Goal: Find contact information: Find contact information

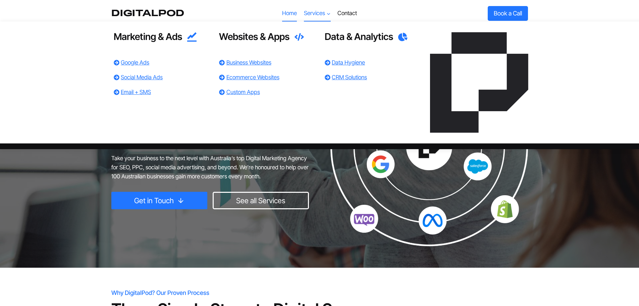
click at [317, 17] on span "Services Expand" at bounding box center [317, 13] width 27 height 9
click at [135, 62] on link "Google Ads" at bounding box center [135, 62] width 29 height 7
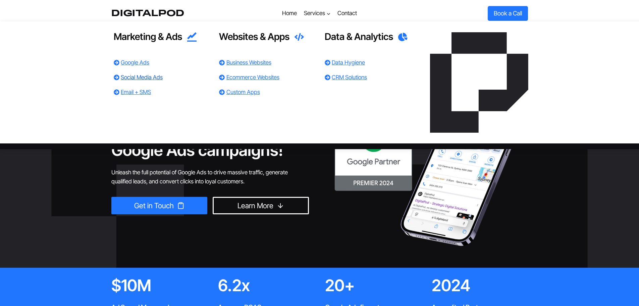
click at [149, 79] on link "Social Media Ads" at bounding box center [142, 77] width 42 height 7
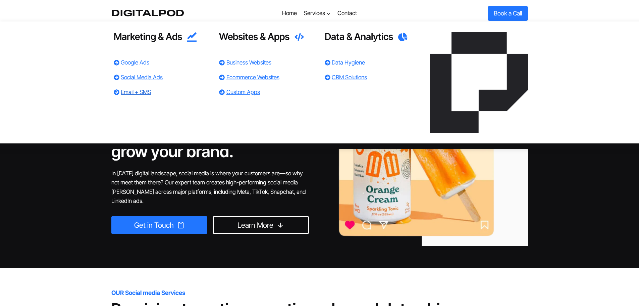
click at [137, 91] on link "Email + SMS" at bounding box center [136, 92] width 30 height 7
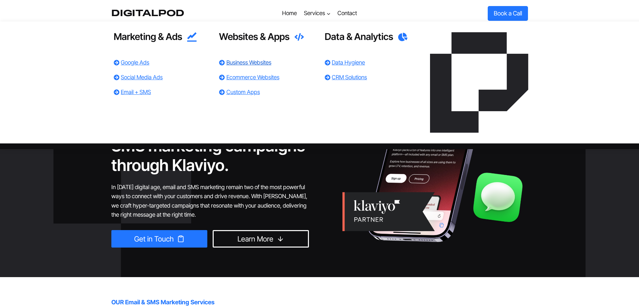
click at [250, 62] on link "Business Websites" at bounding box center [248, 62] width 45 height 7
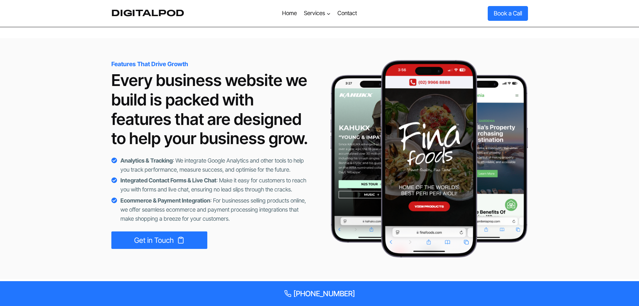
scroll to position [1543, 0]
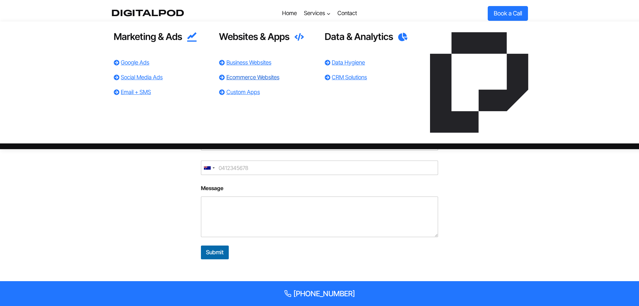
click at [244, 77] on link "Ecommerce Websites" at bounding box center [252, 77] width 53 height 7
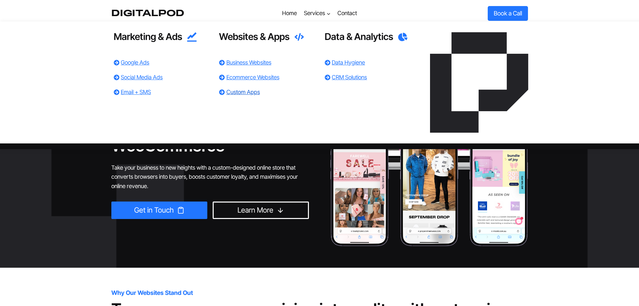
click at [249, 92] on link "Custom Apps" at bounding box center [243, 92] width 34 height 7
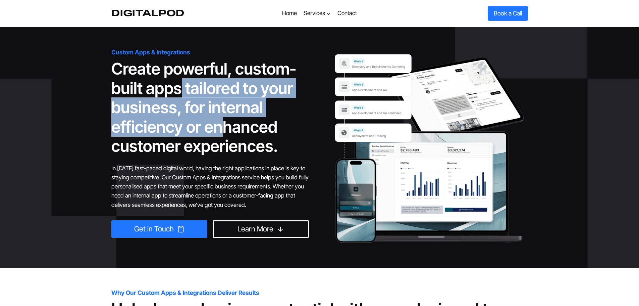
drag, startPoint x: 178, startPoint y: 84, endPoint x: 221, endPoint y: 120, distance: 55.7
click at [221, 120] on h1 "Create powerful, custom-built apps tailored to your business, for internal effi…" at bounding box center [210, 107] width 198 height 97
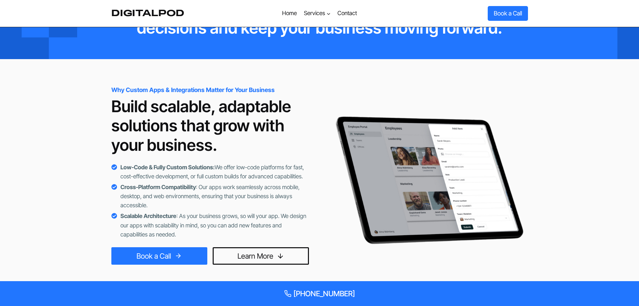
scroll to position [1596, 0]
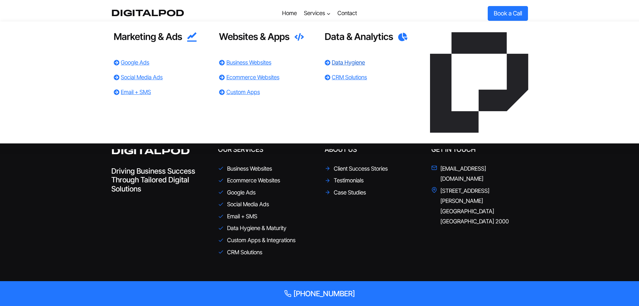
click at [335, 62] on link "Data Hygiene" at bounding box center [348, 62] width 33 height 7
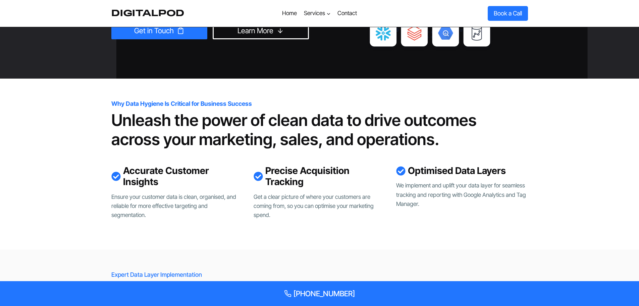
scroll to position [201, 0]
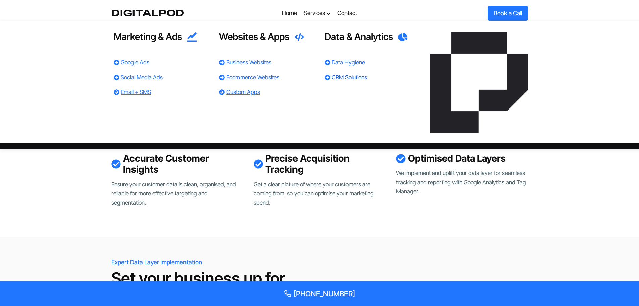
click at [334, 77] on link "CRM Solutions" at bounding box center [349, 77] width 35 height 7
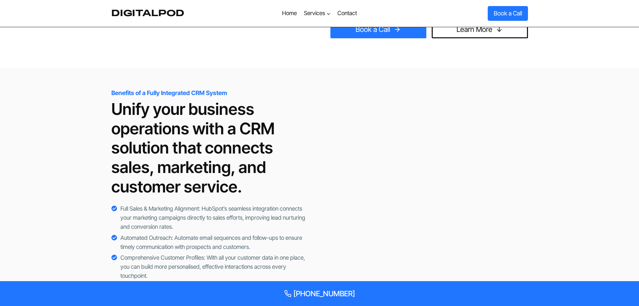
scroll to position [1466, 0]
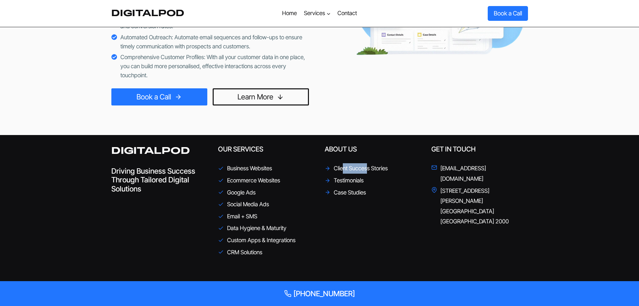
drag, startPoint x: 341, startPoint y: 168, endPoint x: 367, endPoint y: 167, distance: 25.8
click at [367, 167] on span "Client Success Stories" at bounding box center [361, 168] width 54 height 10
click at [376, 167] on span "Client Success Stories" at bounding box center [361, 168] width 54 height 10
drag, startPoint x: 334, startPoint y: 168, endPoint x: 387, endPoint y: 167, distance: 53.0
click at [387, 167] on span "Client Success Stories" at bounding box center [361, 168] width 54 height 10
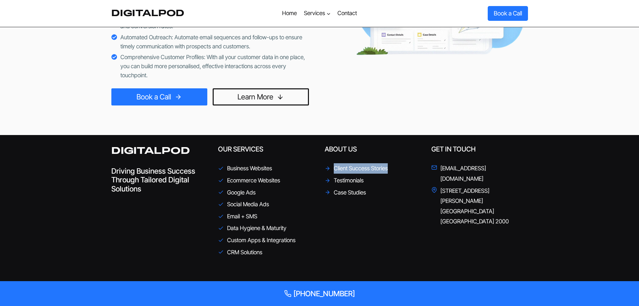
click at [369, 168] on span "Client Success Stories" at bounding box center [361, 168] width 54 height 10
drag, startPoint x: 334, startPoint y: 167, endPoint x: 394, endPoint y: 168, distance: 59.7
click at [394, 168] on li "Client Success Stories" at bounding box center [373, 168] width 97 height 10
click at [369, 169] on span "Client Success Stories" at bounding box center [361, 168] width 54 height 10
drag, startPoint x: 334, startPoint y: 167, endPoint x: 411, endPoint y: 170, distance: 76.9
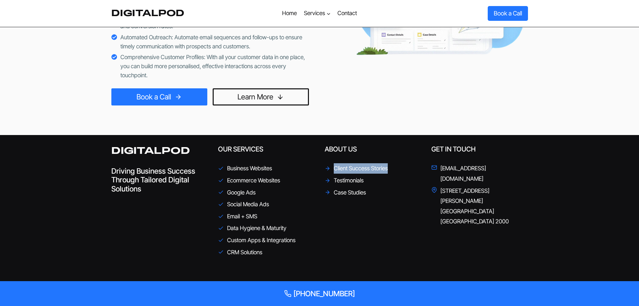
click at [411, 170] on li "Client Success Stories" at bounding box center [373, 168] width 97 height 10
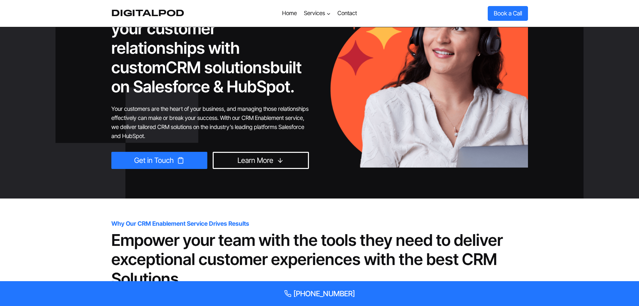
scroll to position [0, 0]
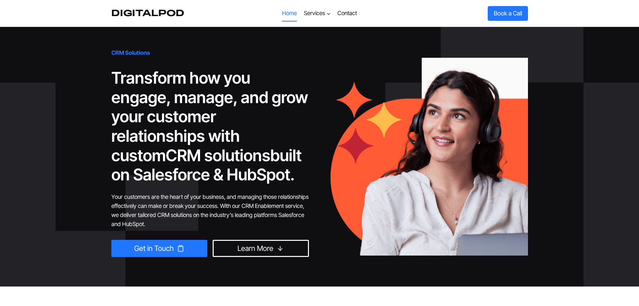
click at [292, 12] on link "Home" at bounding box center [289, 13] width 21 height 16
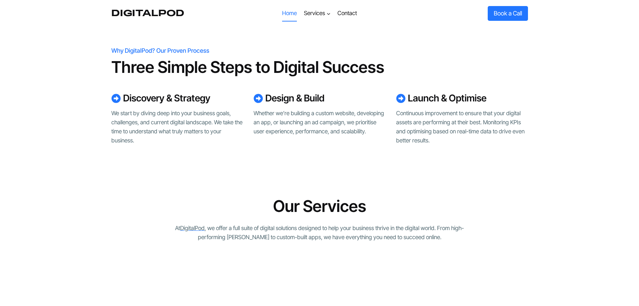
scroll to position [1551, 0]
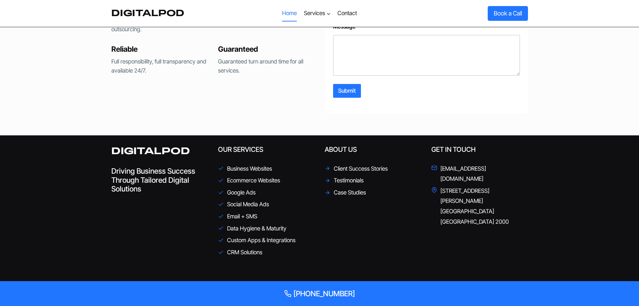
click at [442, 185] on span "[STREET_ADDRESS][PERSON_NAME]" at bounding box center [484, 205] width 88 height 41
drag, startPoint x: 444, startPoint y: 179, endPoint x: 492, endPoint y: 192, distance: 49.6
click at [492, 192] on li "[STREET_ADDRESS][PERSON_NAME]" at bounding box center [479, 205] width 97 height 41
copy span "[STREET_ADDRESS][PERSON_NAME]"
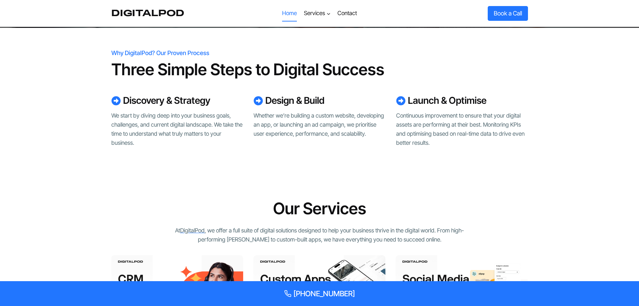
scroll to position [0, 0]
